Goal: Check status: Check status

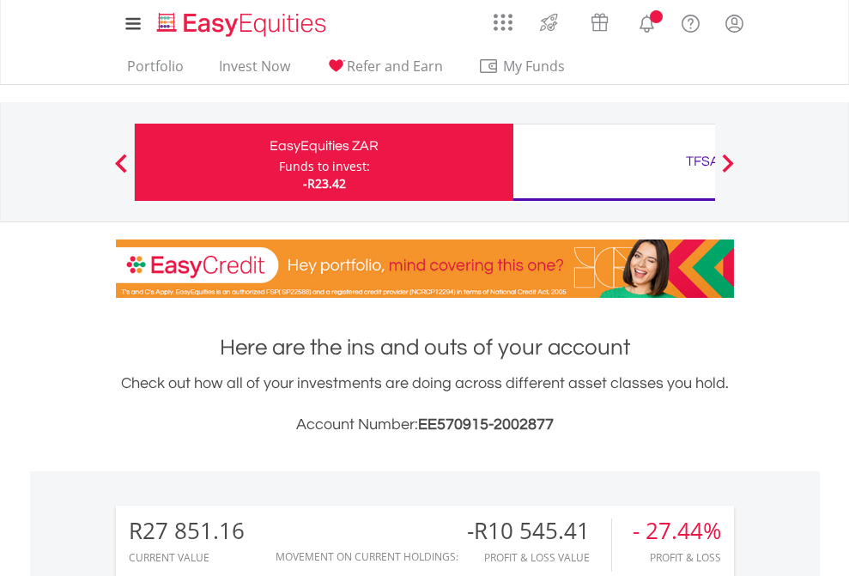
scroll to position [165, 269]
click at [279, 162] on div "Funds to invest:" at bounding box center [324, 166] width 91 height 17
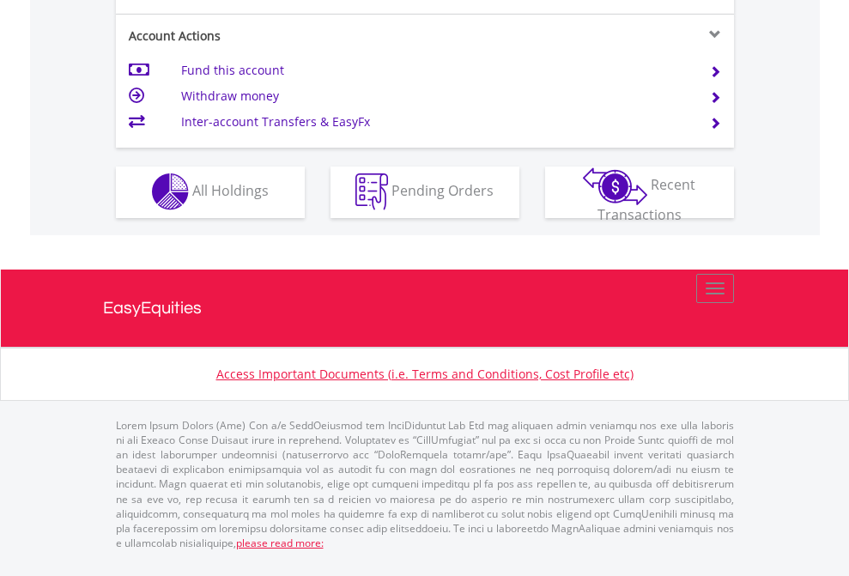
scroll to position [1605, 0]
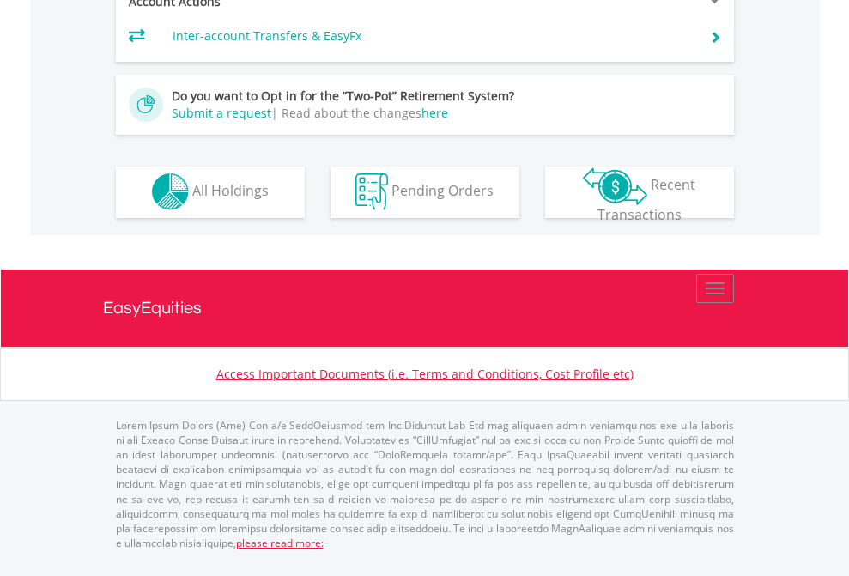
scroll to position [1605, 0]
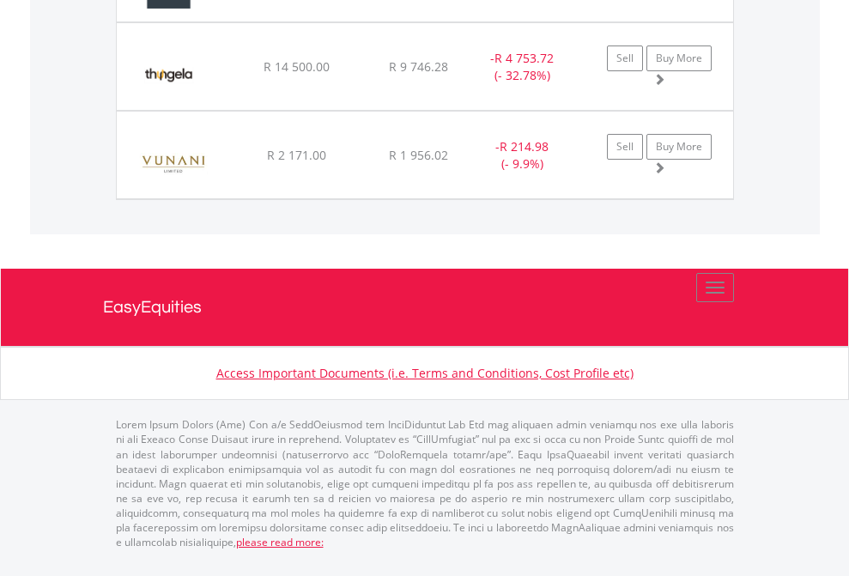
scroll to position [165, 269]
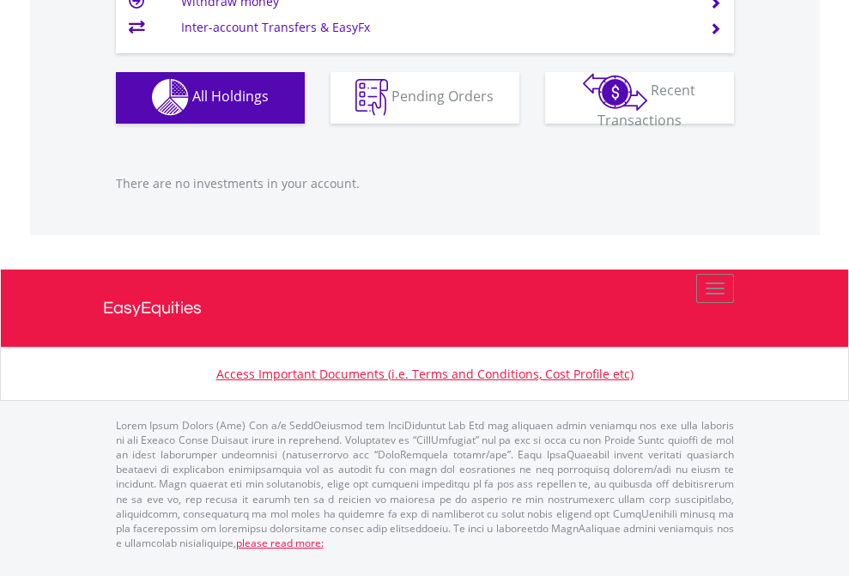
scroll to position [165, 269]
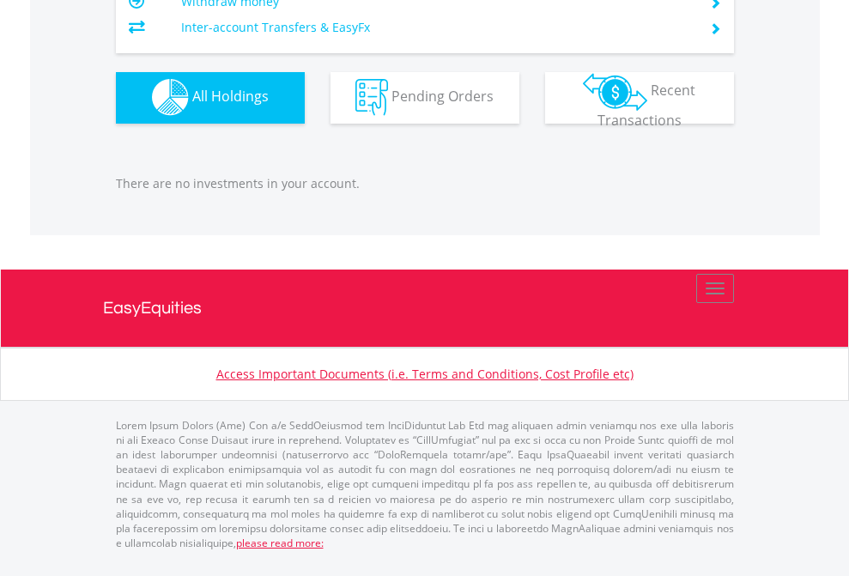
scroll to position [165, 269]
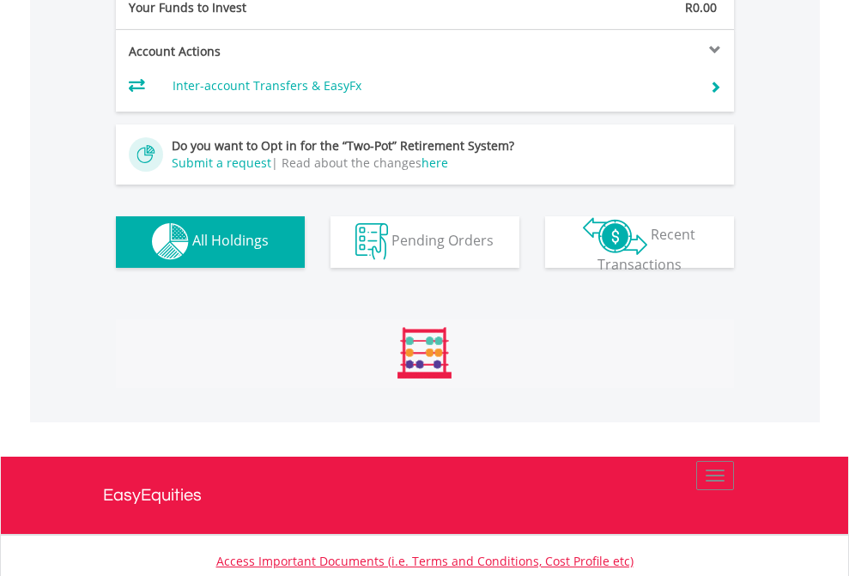
scroll to position [1699, 0]
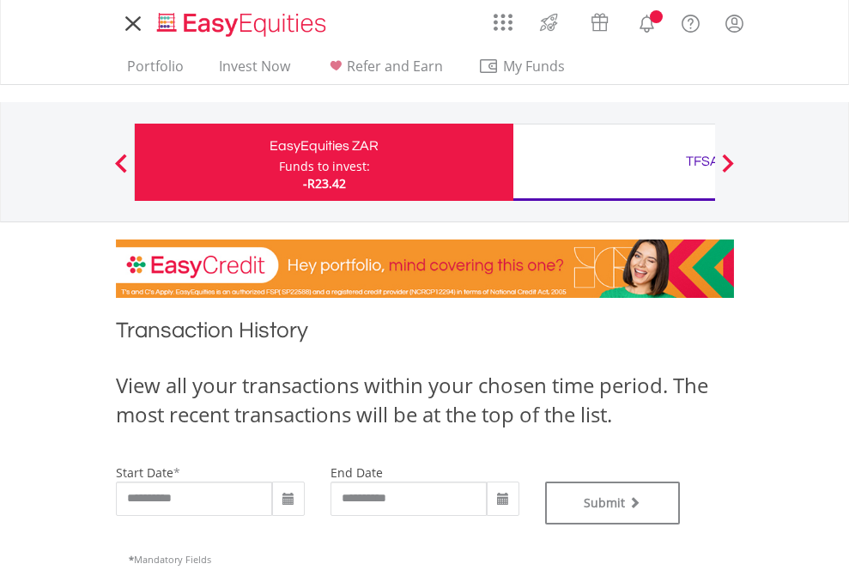
type input "**********"
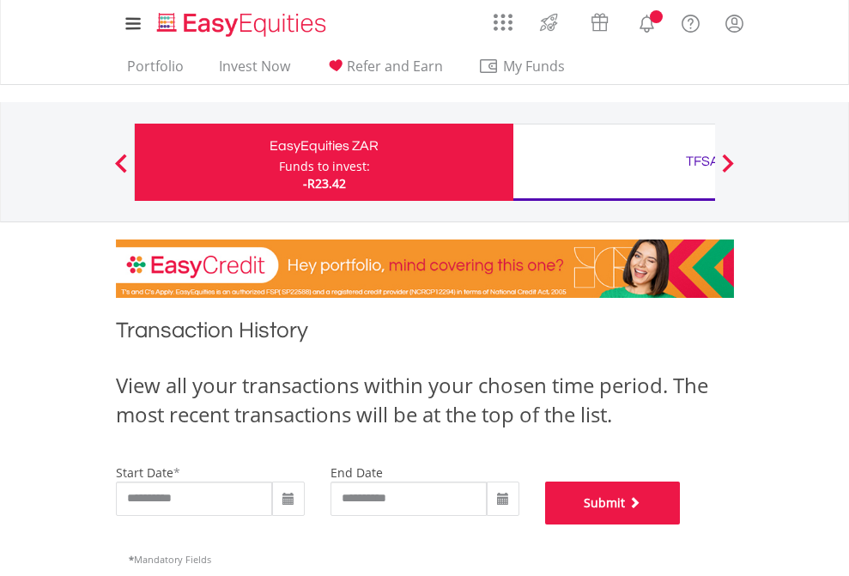
click at [680, 524] on button "Submit" at bounding box center [613, 502] width 136 height 43
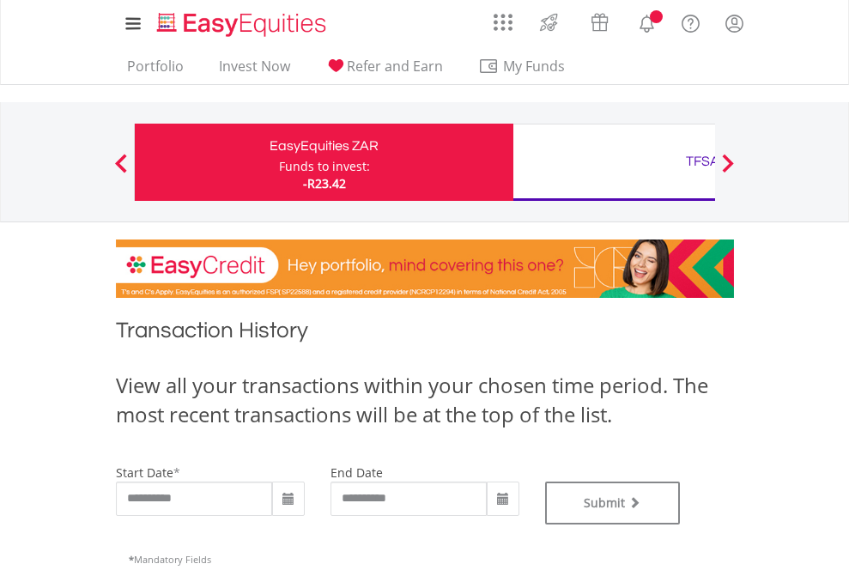
click at [613, 162] on div "TFSA" at bounding box center [702, 161] width 358 height 24
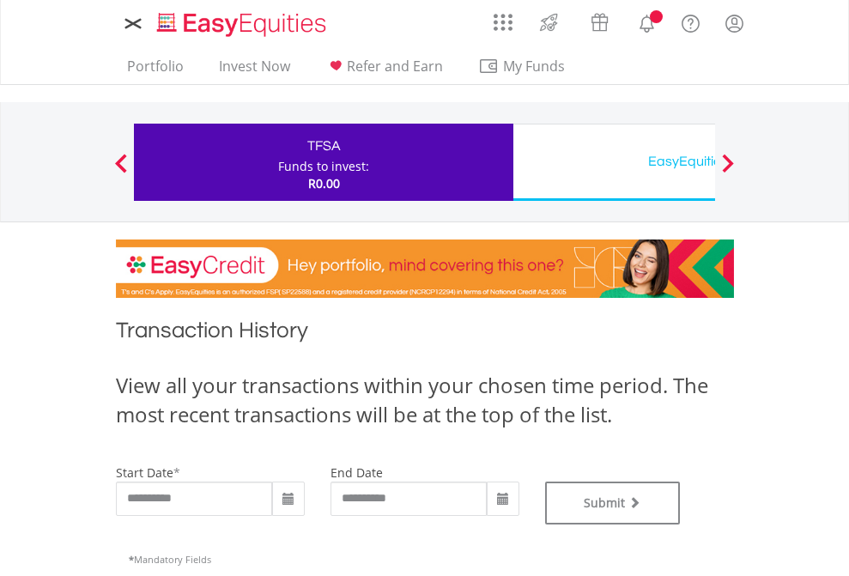
type input "**********"
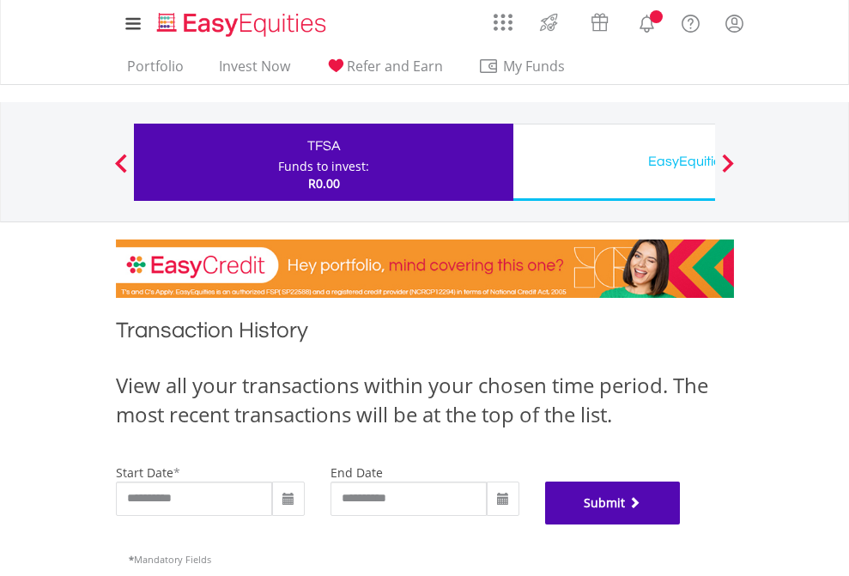
click at [680, 524] on button "Submit" at bounding box center [613, 502] width 136 height 43
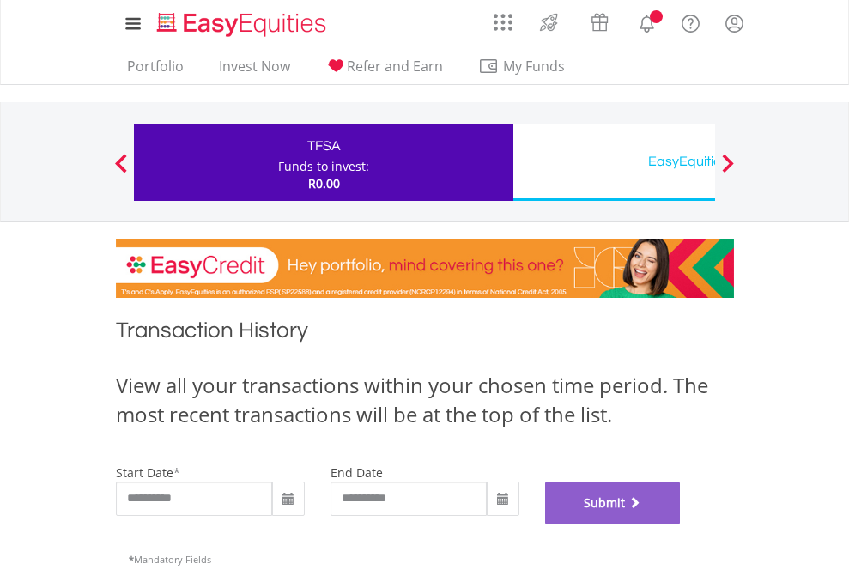
scroll to position [696, 0]
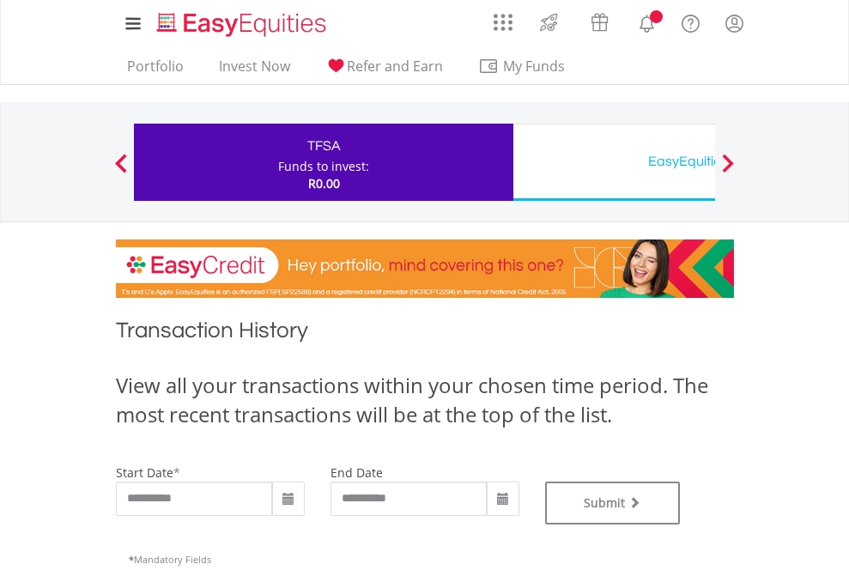
click at [613, 162] on div "EasyEquities USD" at bounding box center [702, 161] width 358 height 24
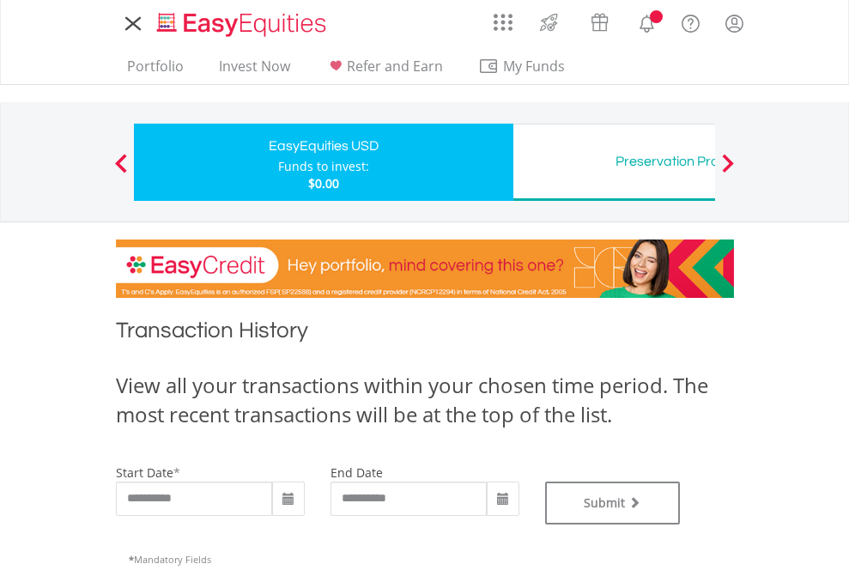
type input "**********"
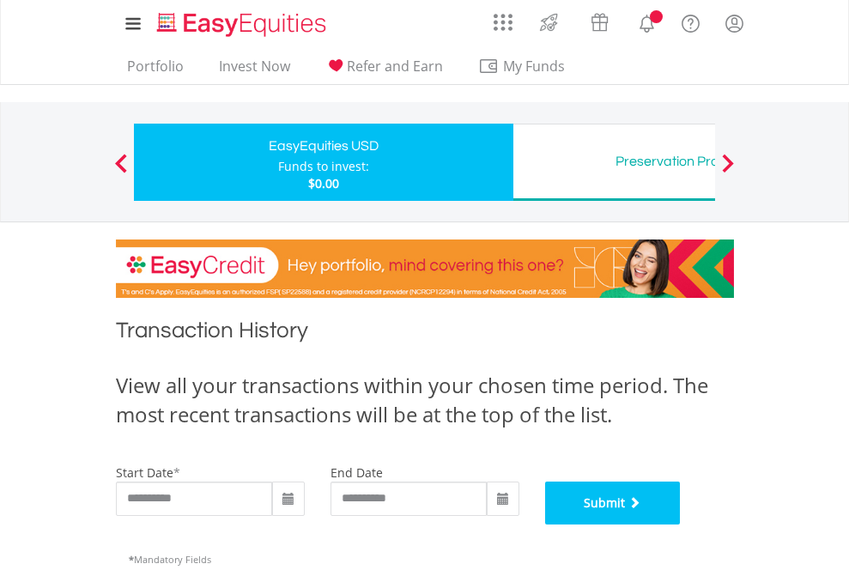
click at [680, 524] on button "Submit" at bounding box center [613, 502] width 136 height 43
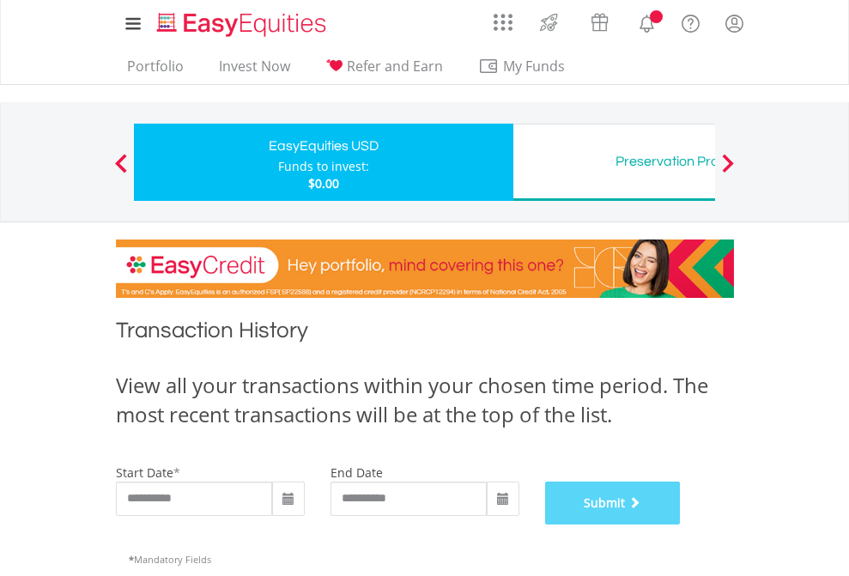
scroll to position [696, 0]
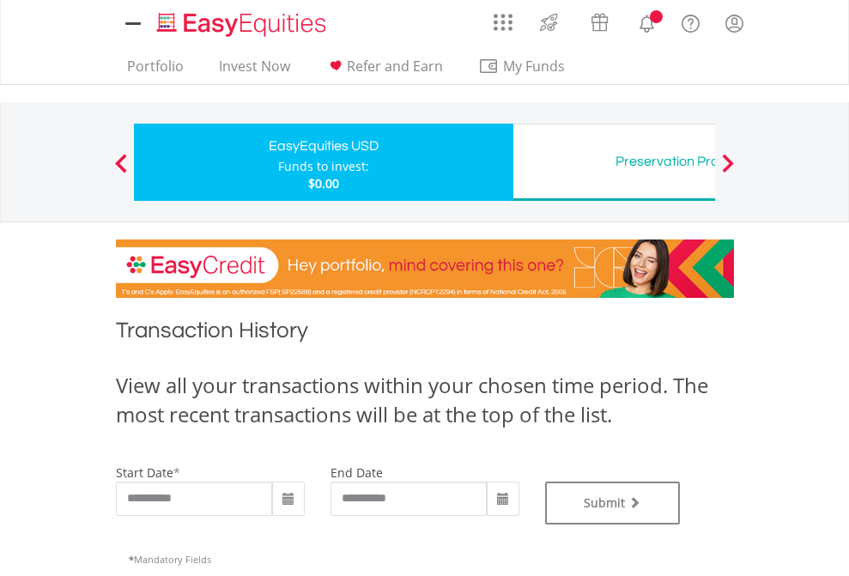
click at [613, 162] on div "Preservation Provident Fund" at bounding box center [702, 161] width 358 height 24
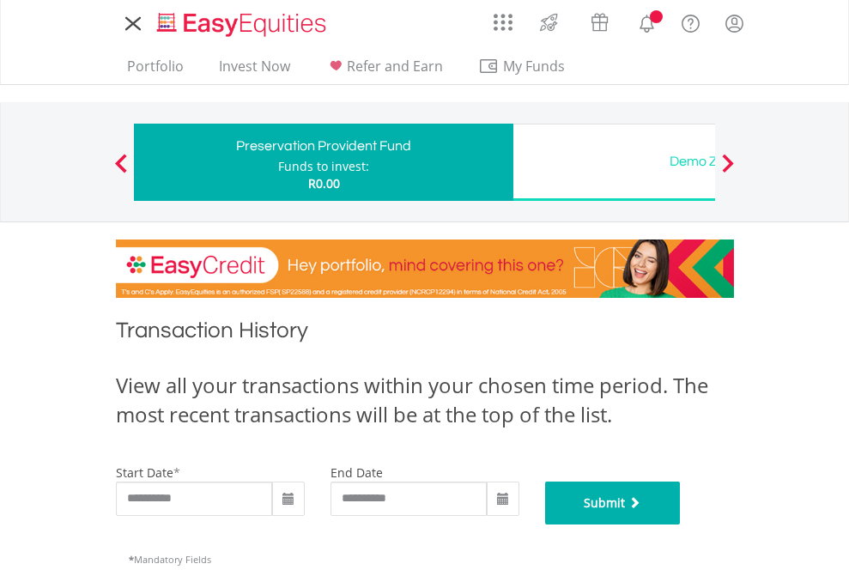
click at [680, 524] on button "Submit" at bounding box center [613, 502] width 136 height 43
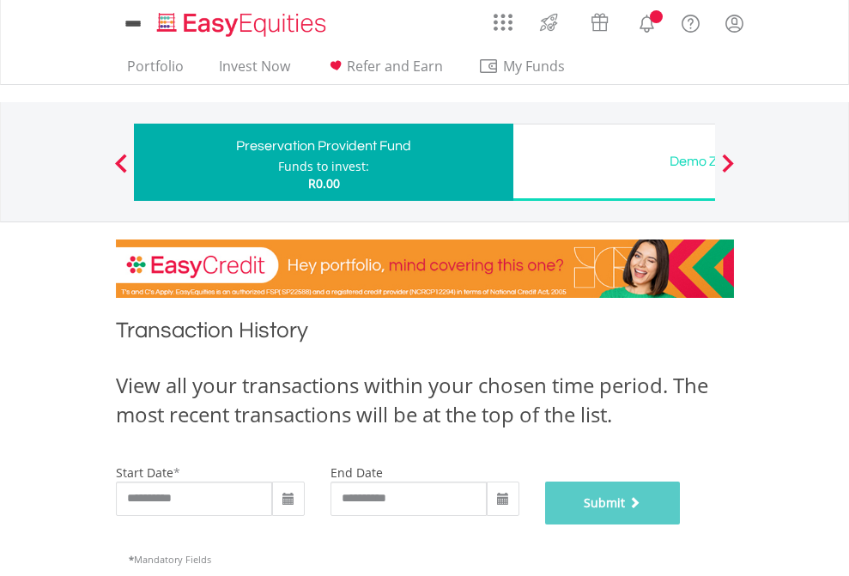
scroll to position [696, 0]
